Goal: Find specific fact: Find specific fact

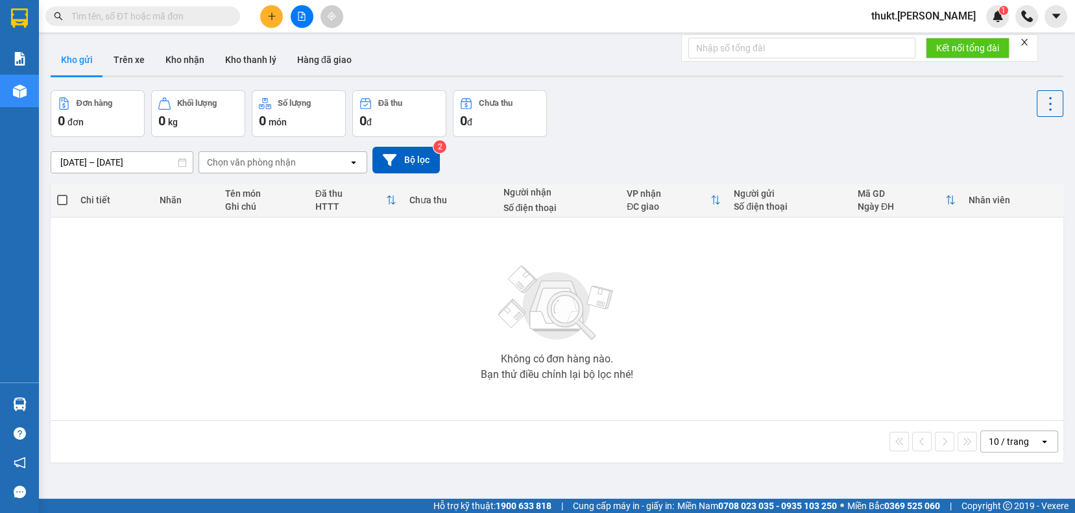
click at [118, 14] on input "text" at bounding box center [147, 16] width 153 height 14
paste input "967 922 636"
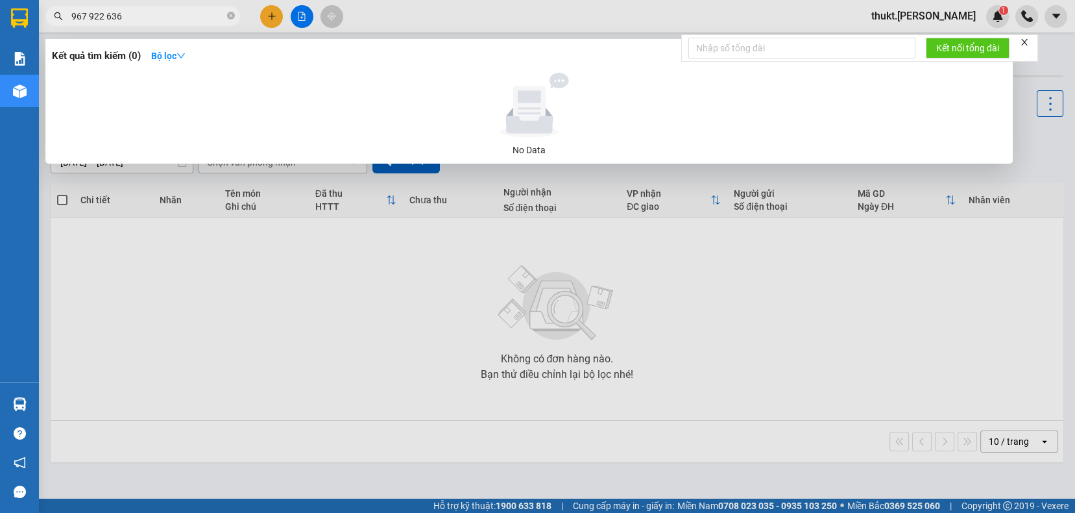
click at [73, 14] on input "967 922 636" at bounding box center [147, 16] width 153 height 14
click at [93, 12] on input "0967 922 636" at bounding box center [147, 16] width 153 height 14
click at [110, 16] on input "0967922 636" at bounding box center [147, 16] width 153 height 14
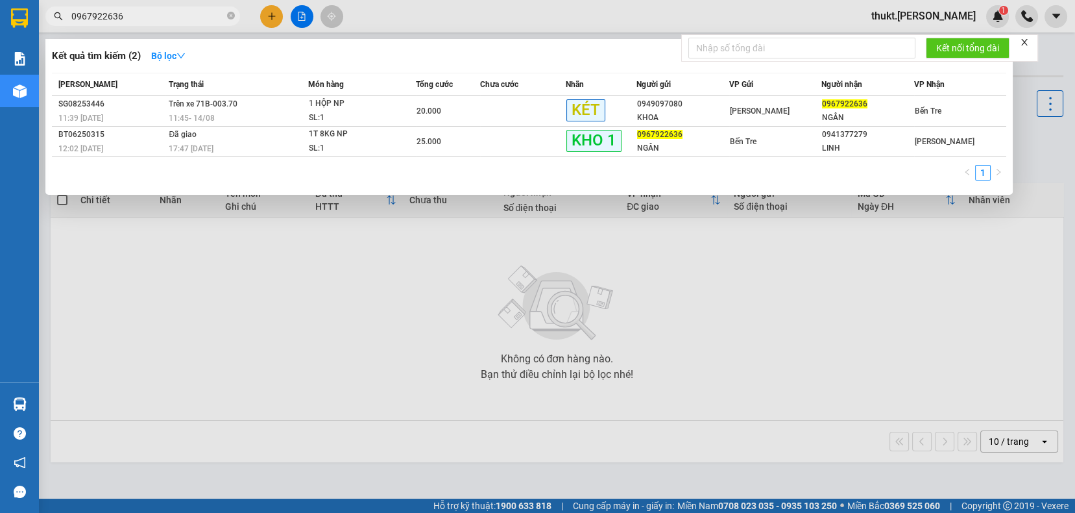
type input "0967922636"
